Goal: Task Accomplishment & Management: Complete application form

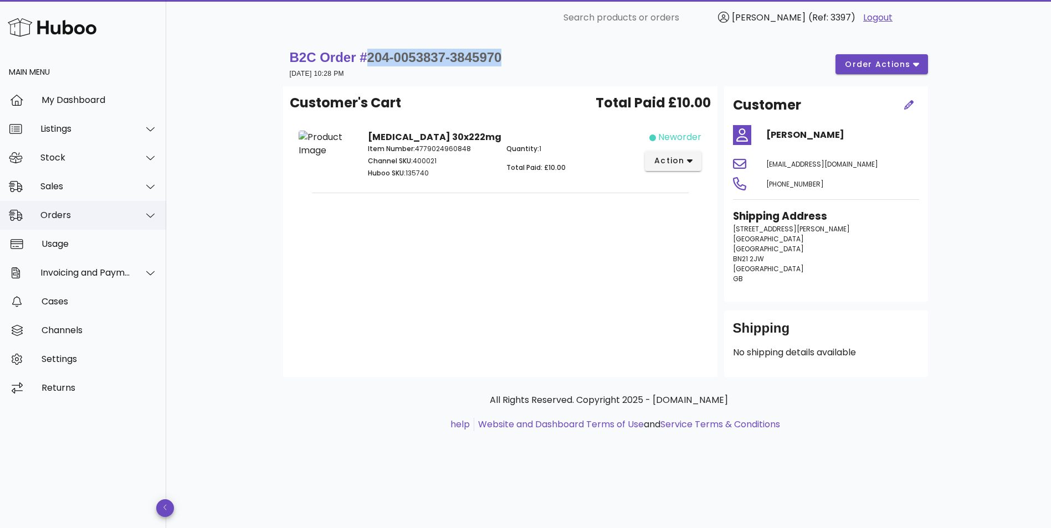
click at [75, 209] on div "Orders" at bounding box center [83, 215] width 166 height 29
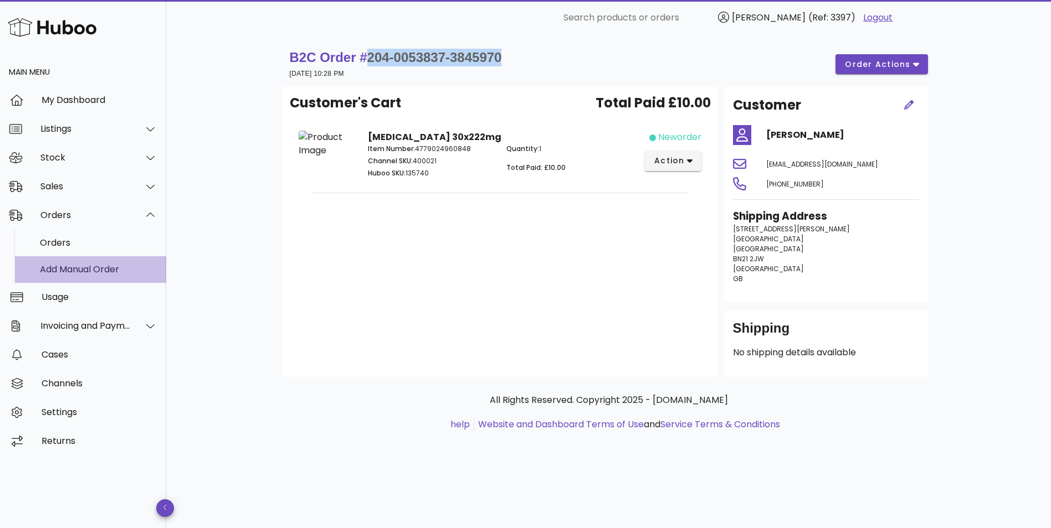
click at [60, 267] on div "Add Manual Order" at bounding box center [98, 269] width 117 height 11
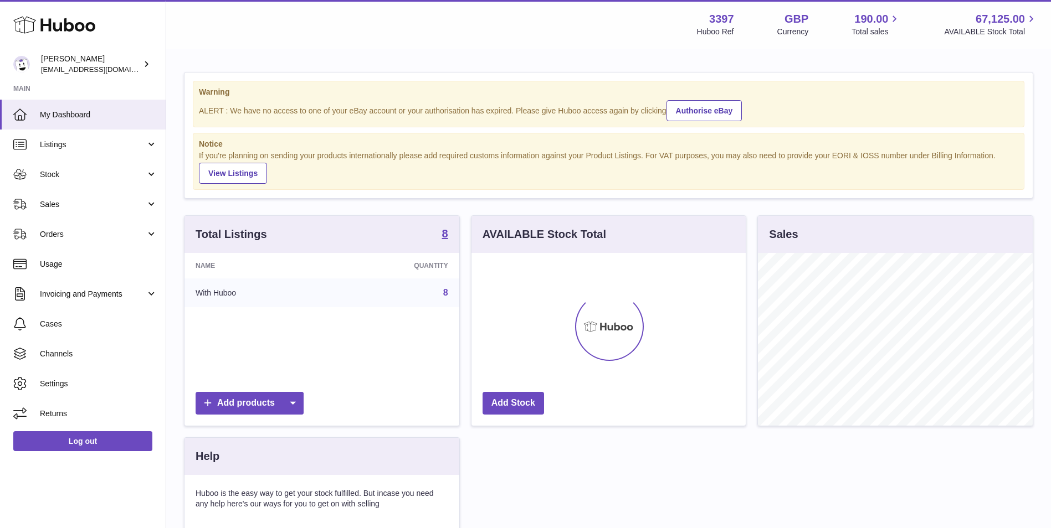
scroll to position [173, 274]
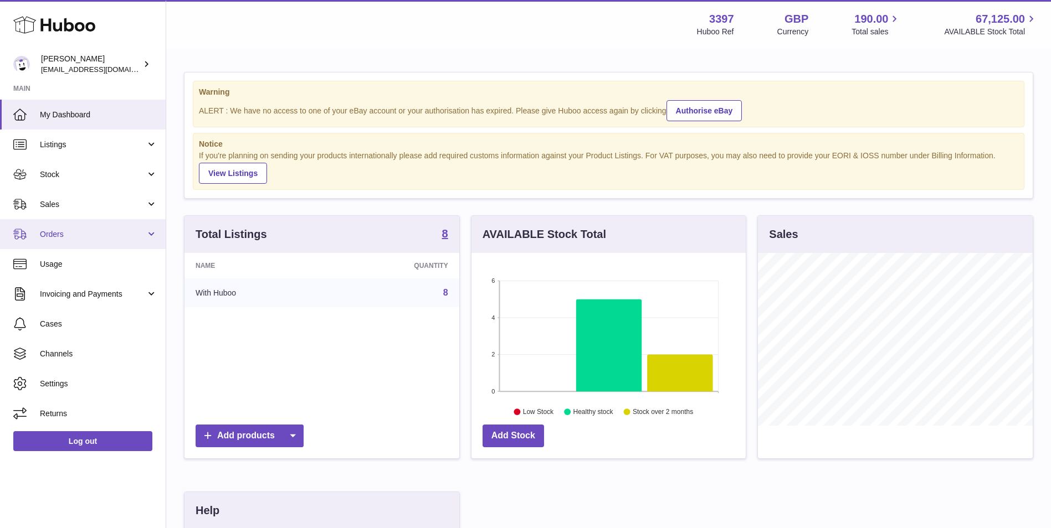
click at [66, 238] on span "Orders" at bounding box center [93, 234] width 106 height 11
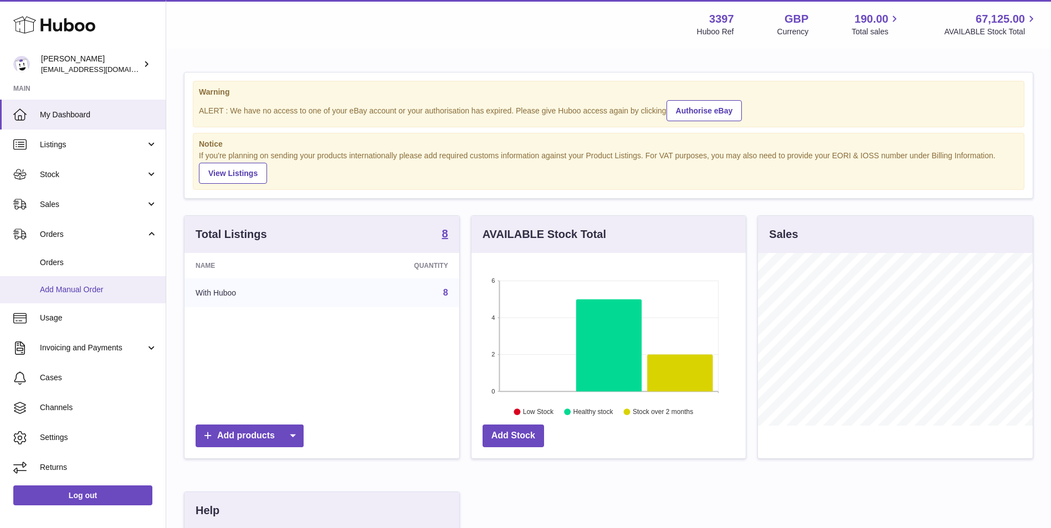
click at [70, 285] on span "Add Manual Order" at bounding box center [98, 290] width 117 height 11
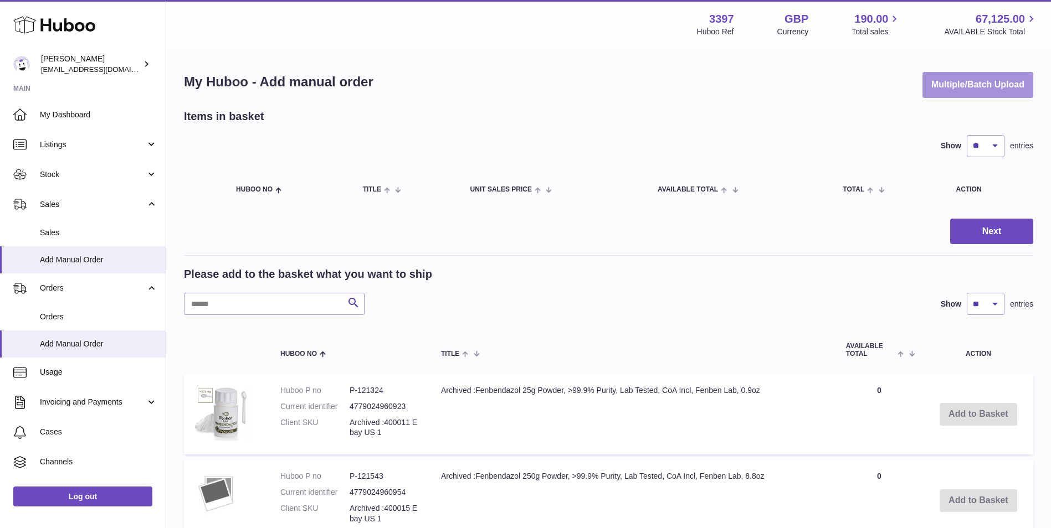
click at [958, 73] on button "Multiple/Batch Upload" at bounding box center [977, 85] width 111 height 26
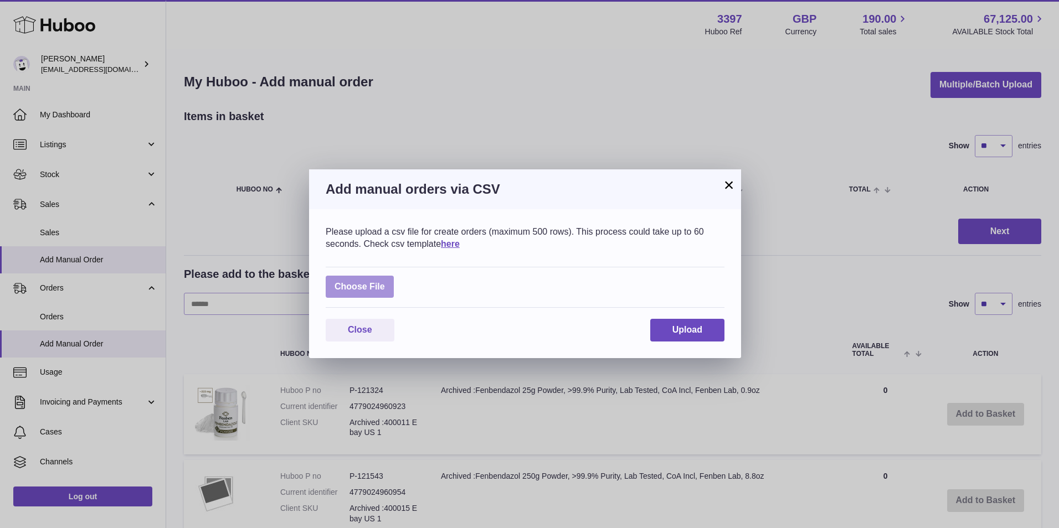
click at [359, 291] on label at bounding box center [360, 287] width 68 height 23
click at [385, 282] on input "file" at bounding box center [385, 281] width 1 height 1
type input "**********"
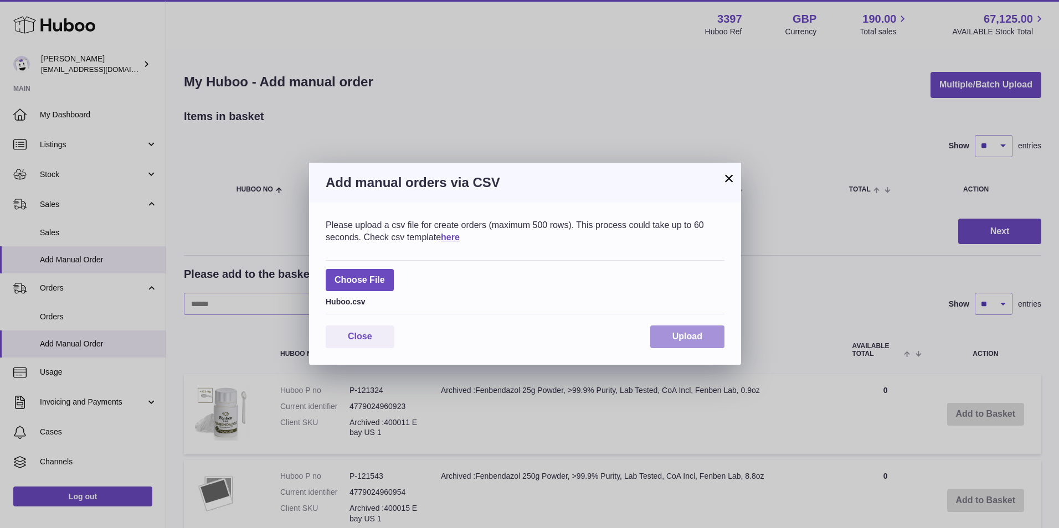
click at [674, 331] on button "Upload" at bounding box center [687, 337] width 74 height 23
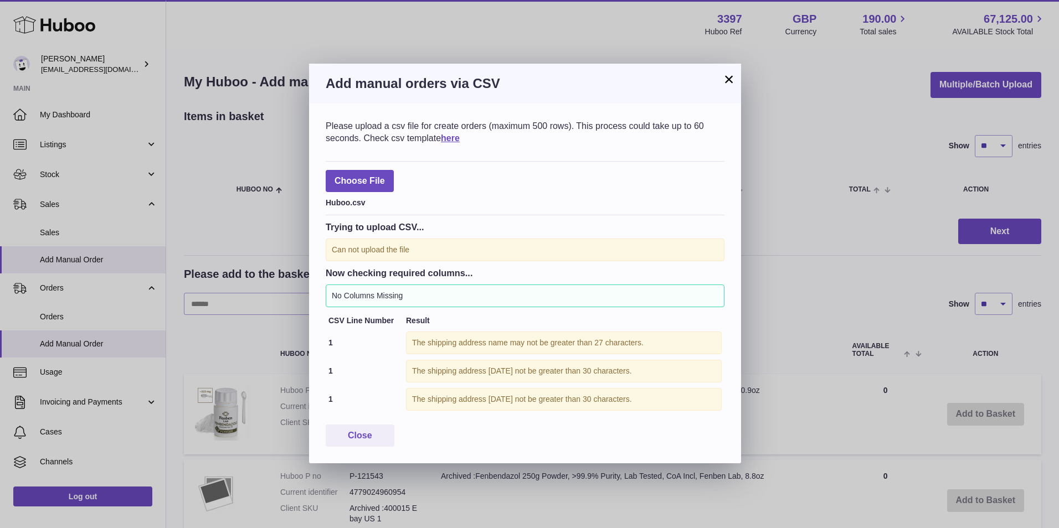
click at [727, 75] on button "×" at bounding box center [728, 79] width 13 height 13
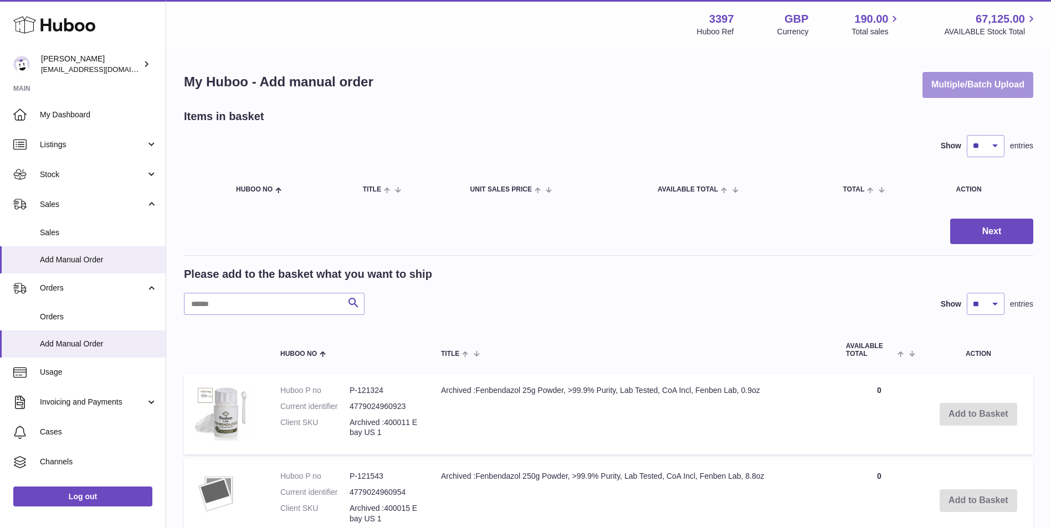
click at [976, 91] on button "Multiple/Batch Upload" at bounding box center [977, 85] width 111 height 26
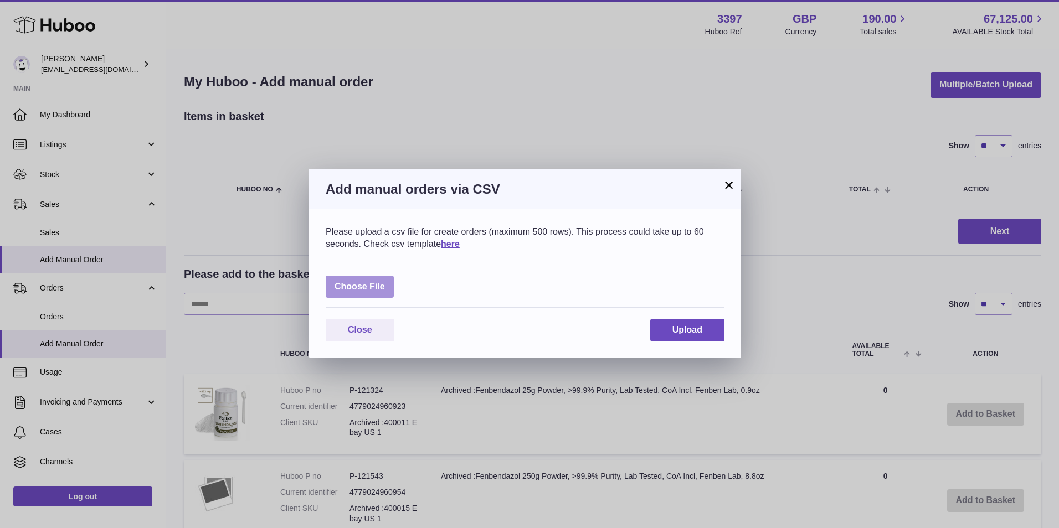
click at [371, 290] on label at bounding box center [360, 287] width 68 height 23
click at [385, 282] on input "file" at bounding box center [385, 281] width 1 height 1
type input "**********"
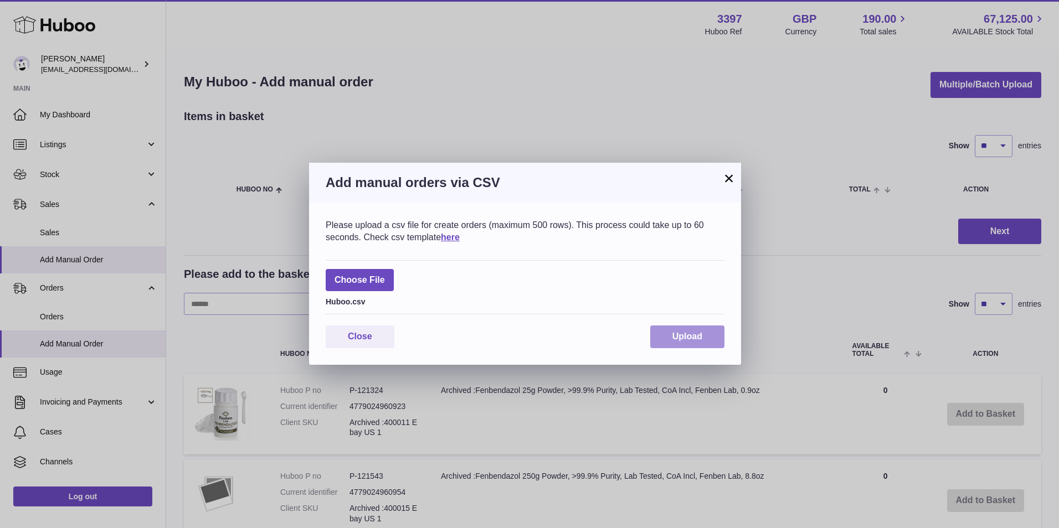
click at [706, 332] on button "Upload" at bounding box center [687, 337] width 74 height 23
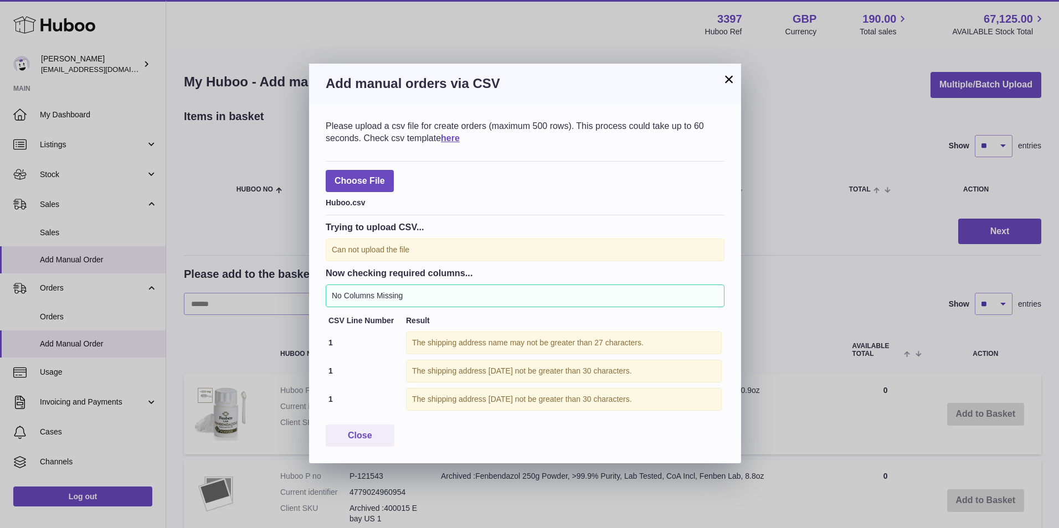
click at [724, 80] on button "×" at bounding box center [728, 79] width 13 height 13
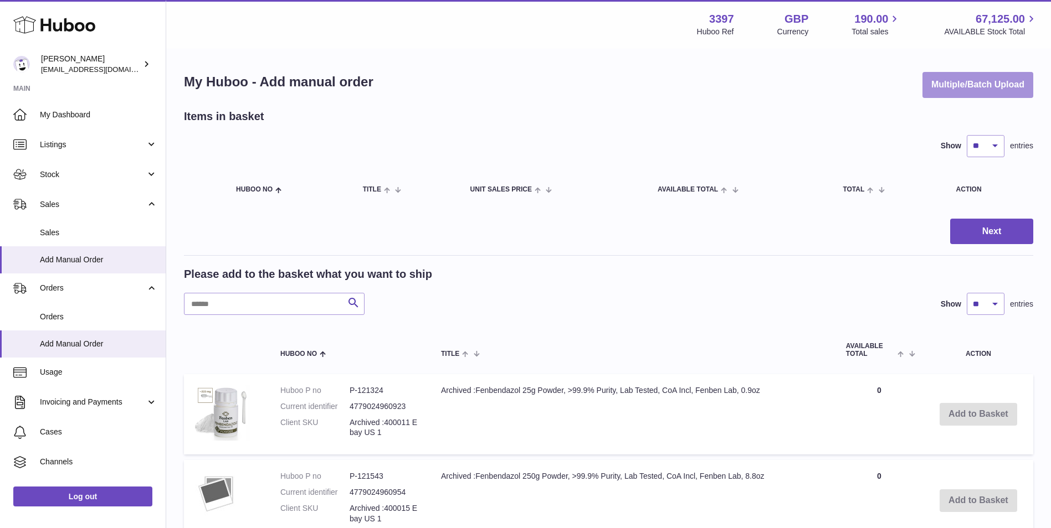
click at [971, 79] on button "Multiple/Batch Upload" at bounding box center [977, 85] width 111 height 26
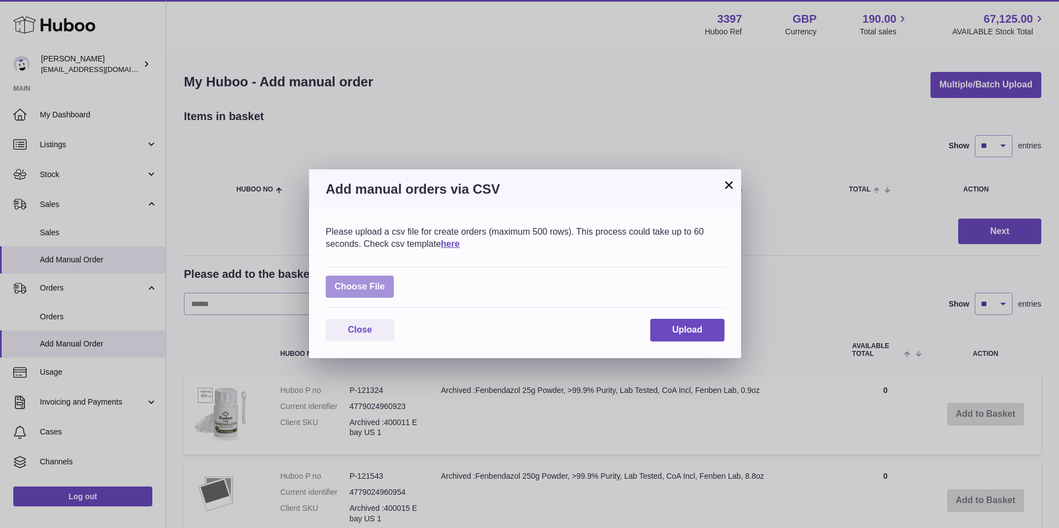
click at [338, 284] on label at bounding box center [360, 287] width 68 height 23
click at [385, 282] on input "file" at bounding box center [385, 281] width 1 height 1
type input "**********"
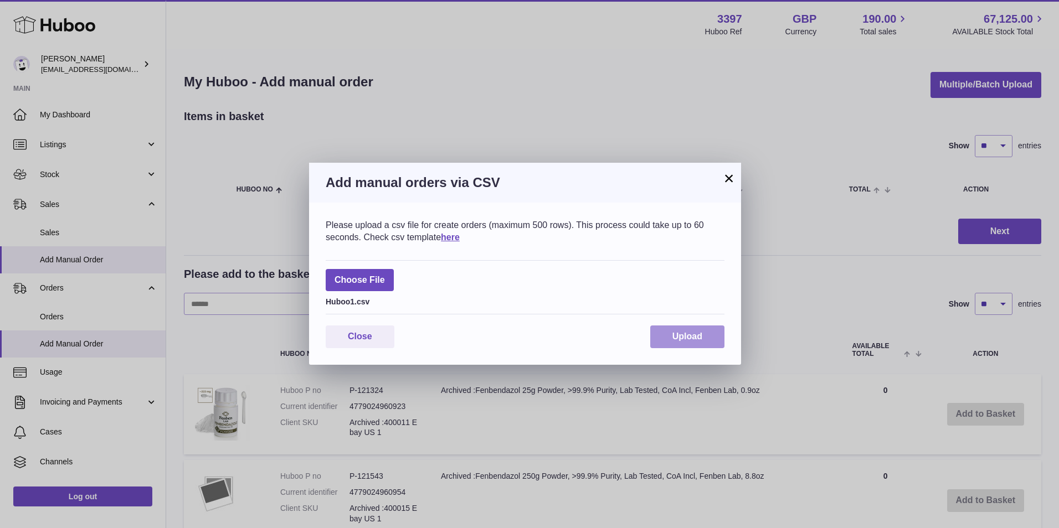
click at [698, 332] on span "Upload" at bounding box center [687, 336] width 30 height 9
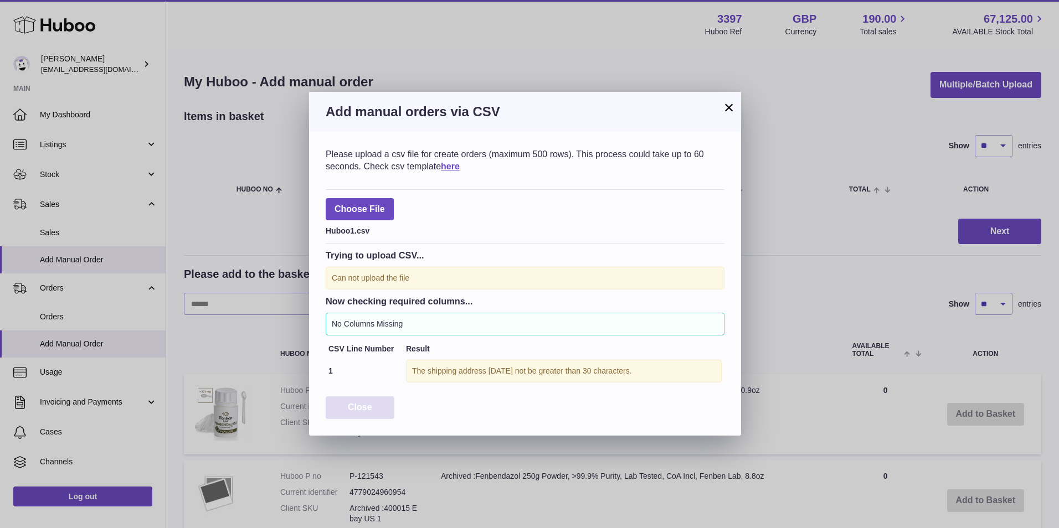
click at [363, 404] on span "Close" at bounding box center [360, 407] width 24 height 9
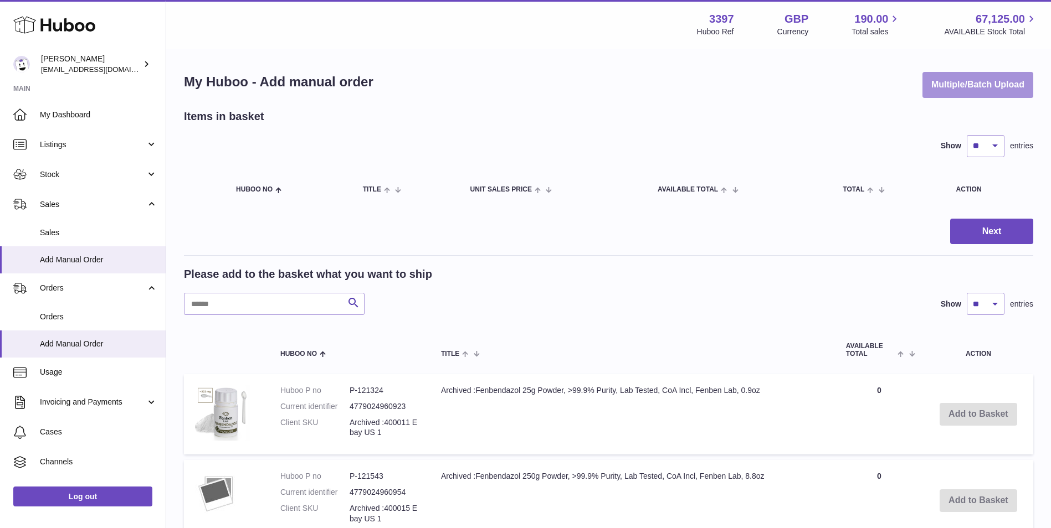
click at [946, 91] on button "Multiple/Batch Upload" at bounding box center [977, 85] width 111 height 26
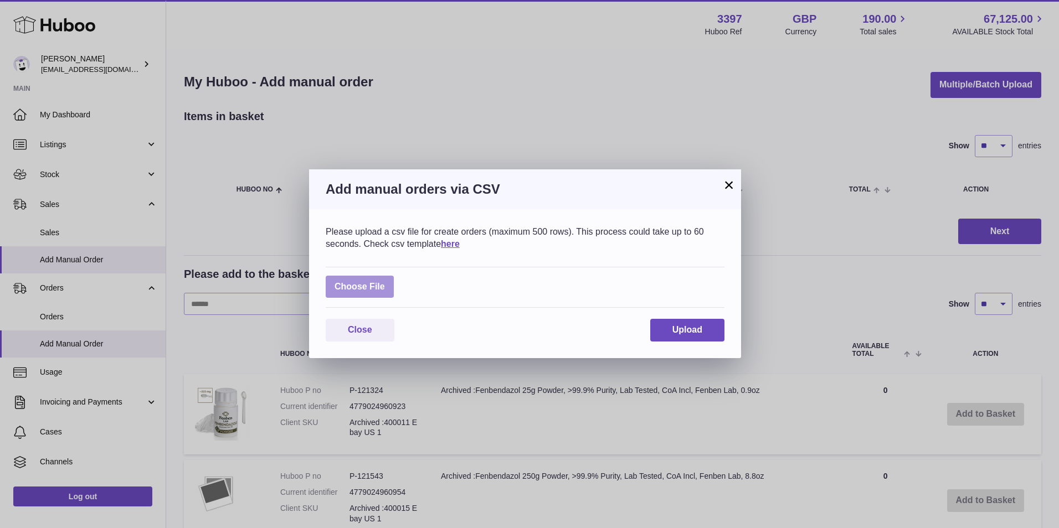
click at [348, 279] on label at bounding box center [360, 287] width 68 height 23
click at [385, 281] on input "file" at bounding box center [385, 281] width 1 height 1
type input "**********"
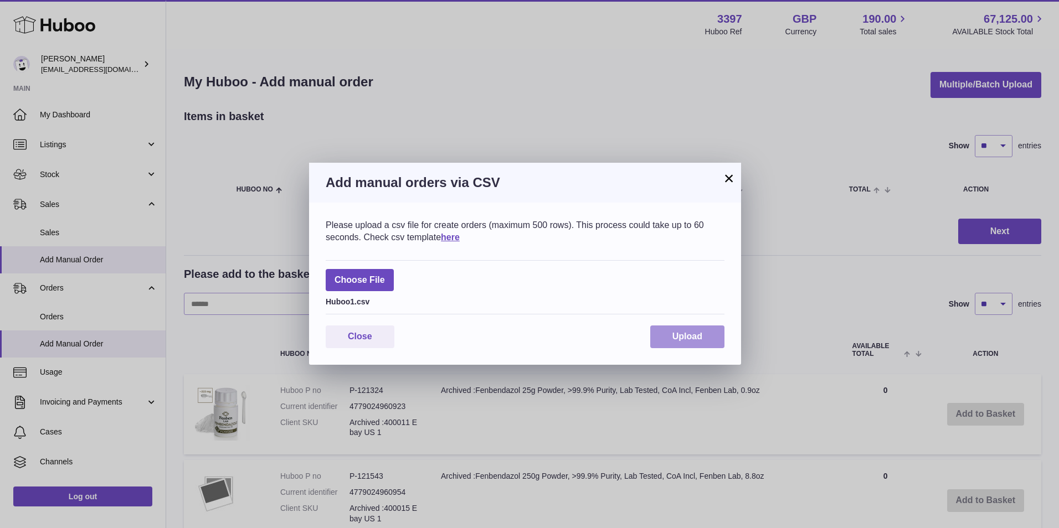
click at [695, 335] on span "Upload" at bounding box center [687, 336] width 30 height 9
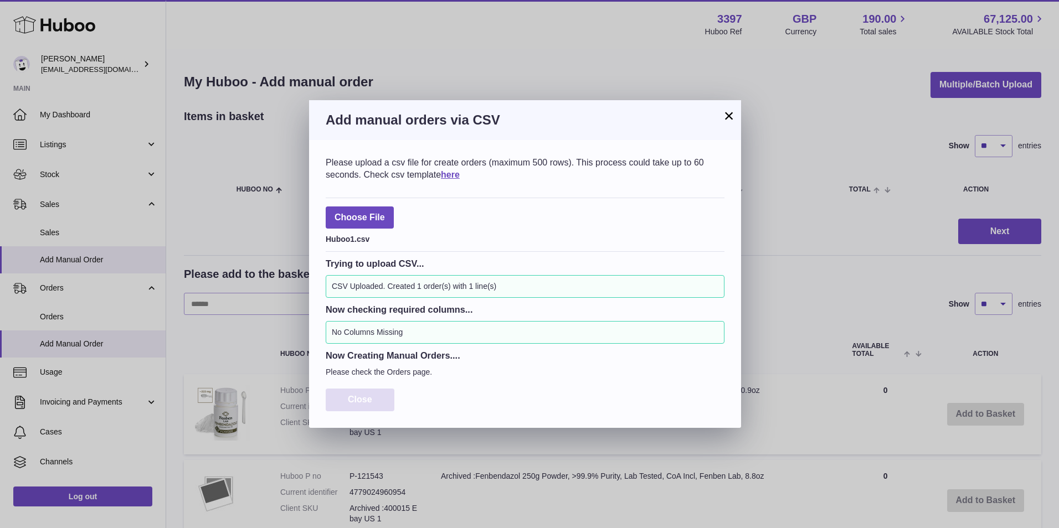
click at [361, 408] on button "Close" at bounding box center [360, 400] width 69 height 23
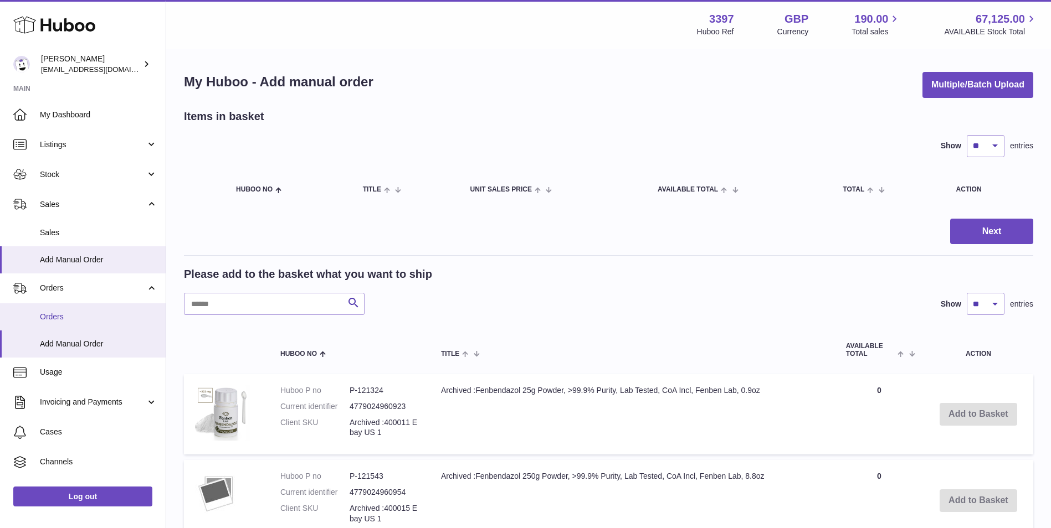
click at [101, 321] on span "Orders" at bounding box center [98, 317] width 117 height 11
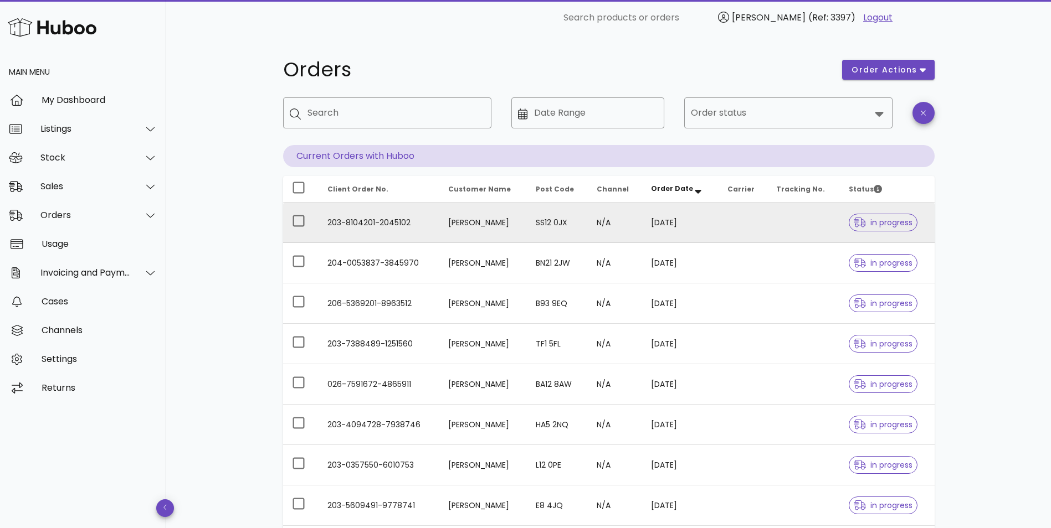
click at [362, 219] on td "203-8104201-2045102" at bounding box center [378, 223] width 121 height 40
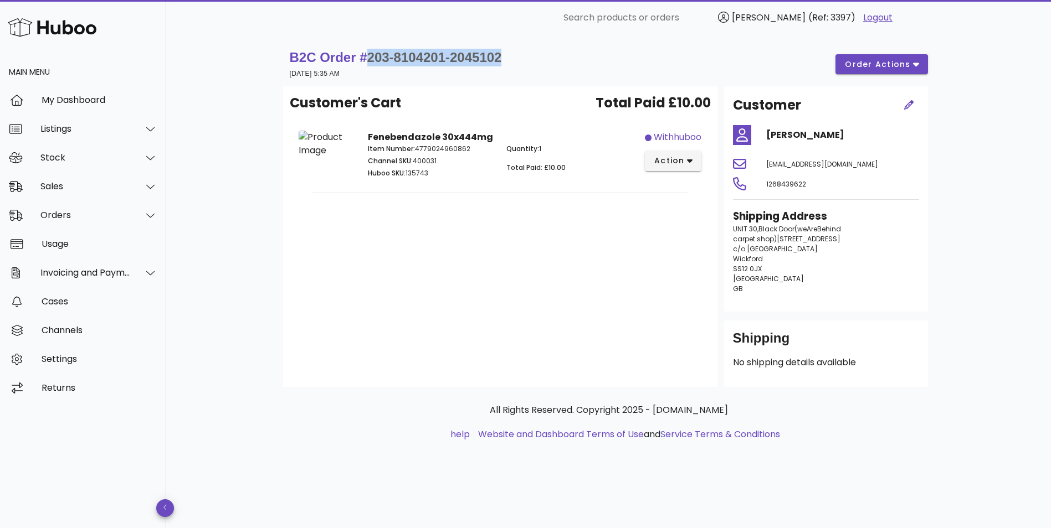
drag, startPoint x: 505, startPoint y: 55, endPoint x: 367, endPoint y: 54, distance: 137.9
click at [367, 54] on span "203-8104201-2045102" at bounding box center [434, 57] width 135 height 15
copy span "203-8104201-2045102"
